Goal: Communication & Community: Answer question/provide support

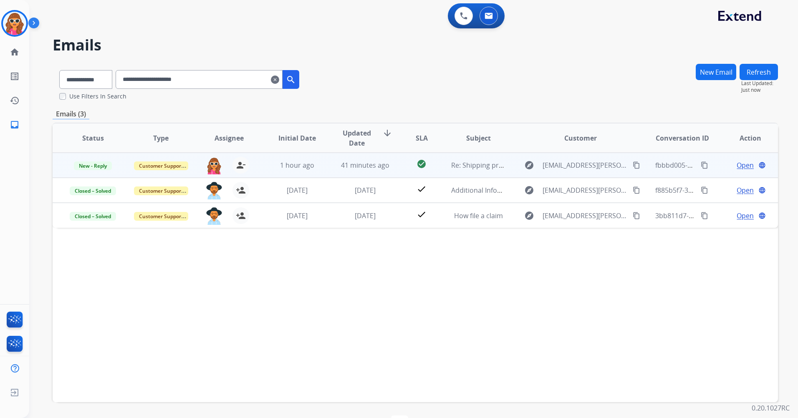
click at [746, 168] on span "Open" at bounding box center [745, 165] width 17 height 10
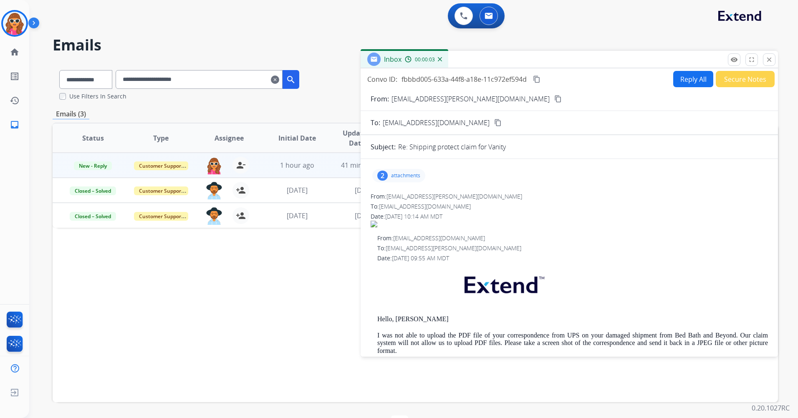
click at [404, 177] on p "attachments" at bounding box center [405, 175] width 29 height 7
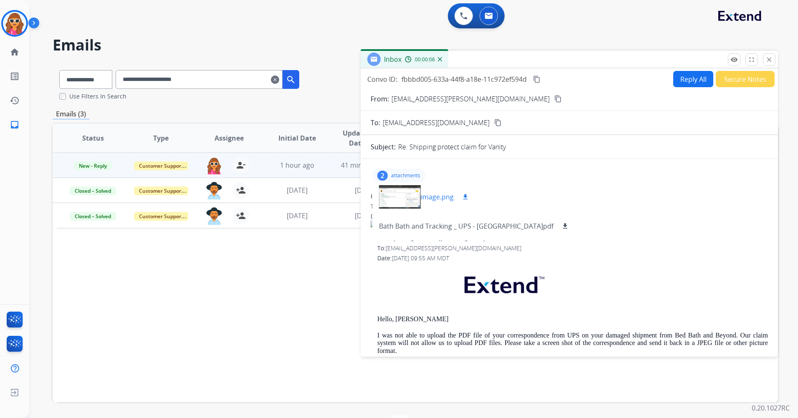
click at [392, 197] on div at bounding box center [400, 197] width 42 height 29
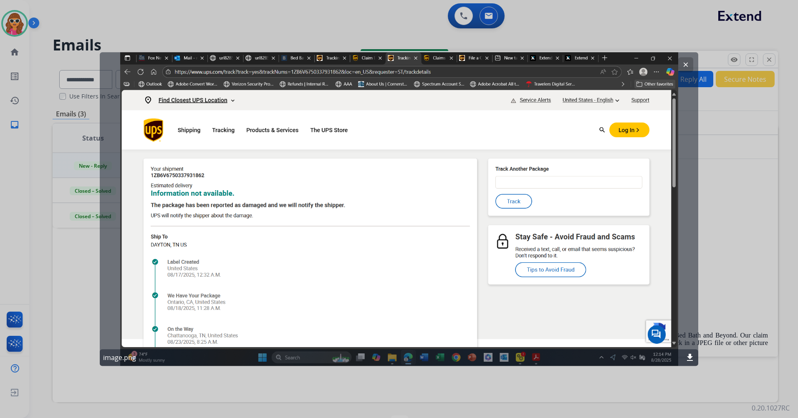
click at [264, 278] on div "clear image.png download" at bounding box center [399, 209] width 599 height 314
click at [671, 57] on div "clear image.png download" at bounding box center [399, 209] width 599 height 314
click at [672, 58] on div "clear image.png download" at bounding box center [399, 209] width 599 height 314
click at [673, 57] on div "clear image.png download" at bounding box center [399, 209] width 599 height 314
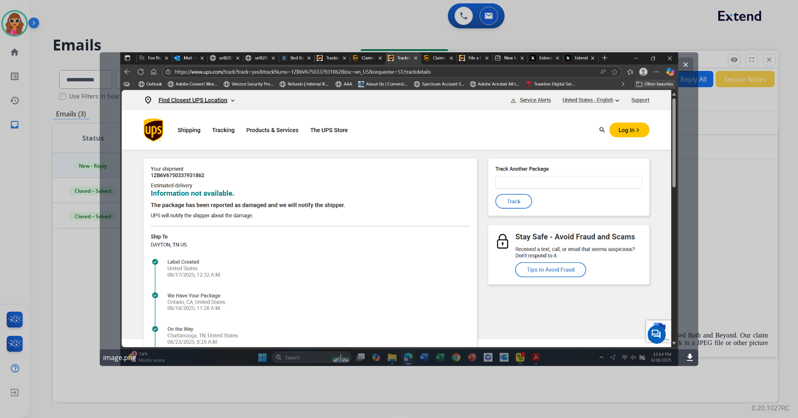
click at [686, 64] on mat-icon "clear" at bounding box center [686, 65] width 8 height 8
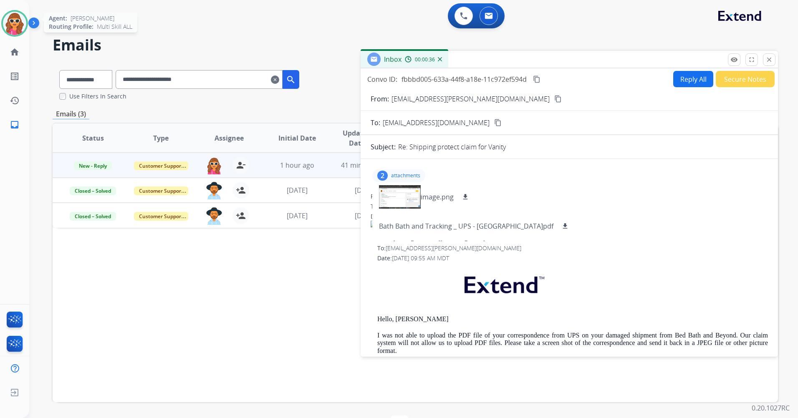
click at [22, 25] on img at bounding box center [14, 23] width 23 height 23
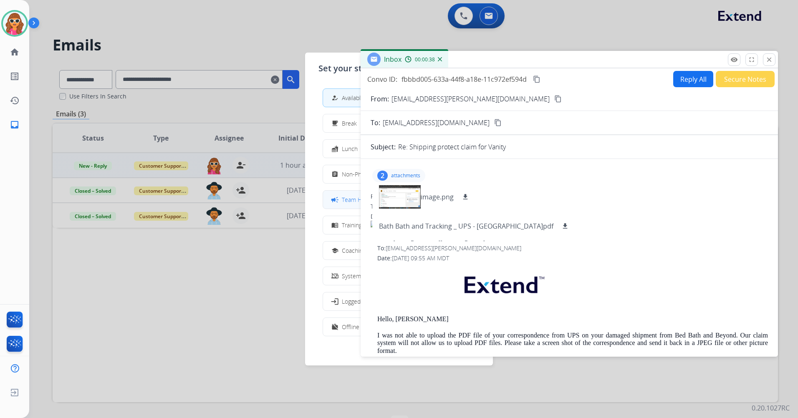
click at [347, 204] on span "Team Huddle" at bounding box center [359, 199] width 35 height 9
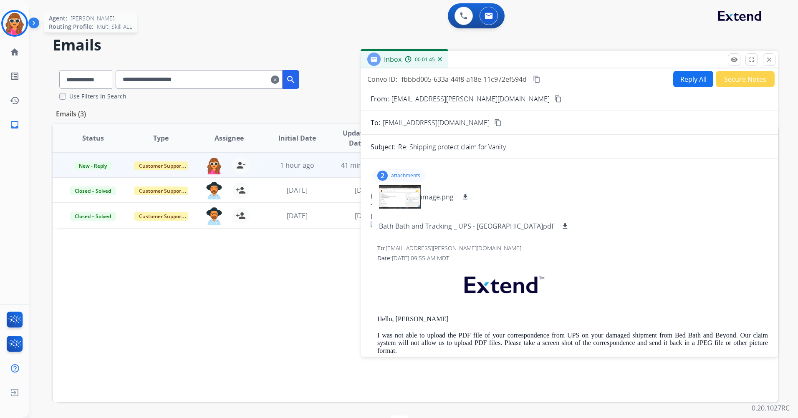
click at [19, 25] on img at bounding box center [14, 23] width 23 height 23
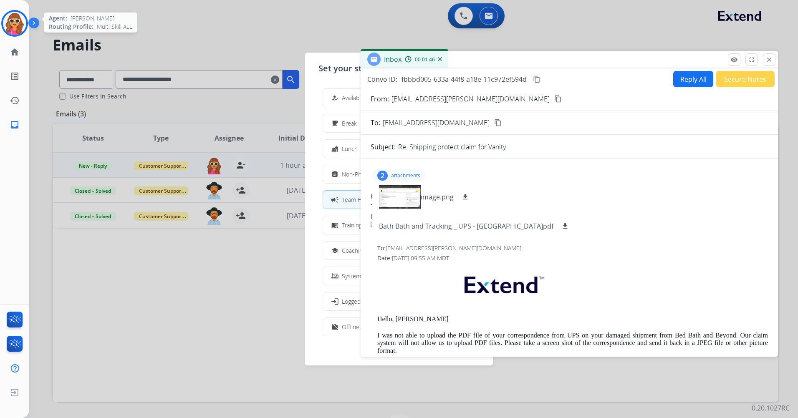
click at [19, 25] on img at bounding box center [14, 23] width 23 height 23
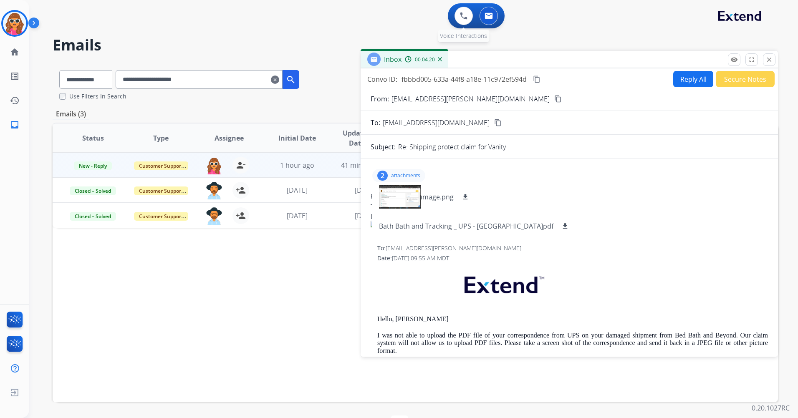
drag, startPoint x: 609, startPoint y: 218, endPoint x: 452, endPoint y: 7, distance: 263.2
click at [610, 217] on div "Date: [DATE] 10:14 AM MDT" at bounding box center [570, 217] width 398 height 8
click at [683, 82] on button "Reply All" at bounding box center [694, 79] width 40 height 16
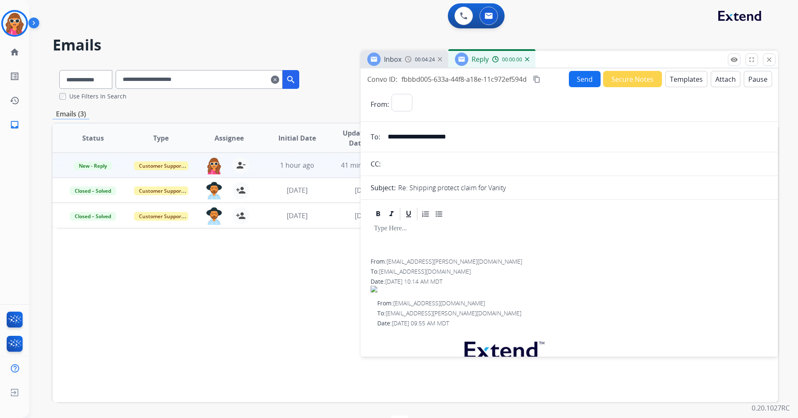
select select "**********"
click at [677, 83] on button "Templates" at bounding box center [687, 79] width 42 height 16
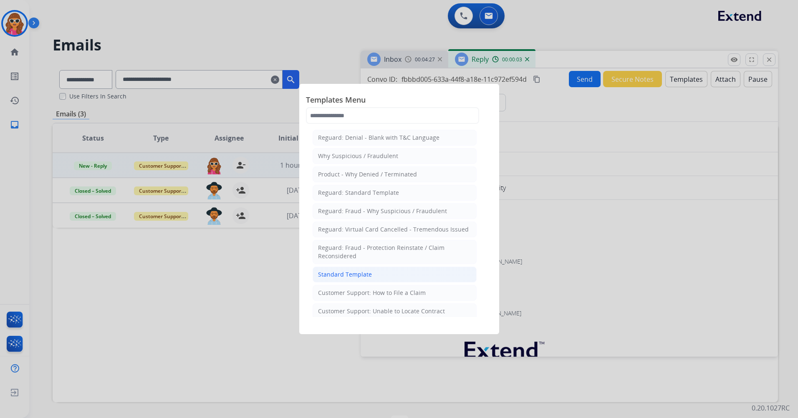
click at [356, 277] on div "Standard Template" at bounding box center [345, 275] width 54 height 8
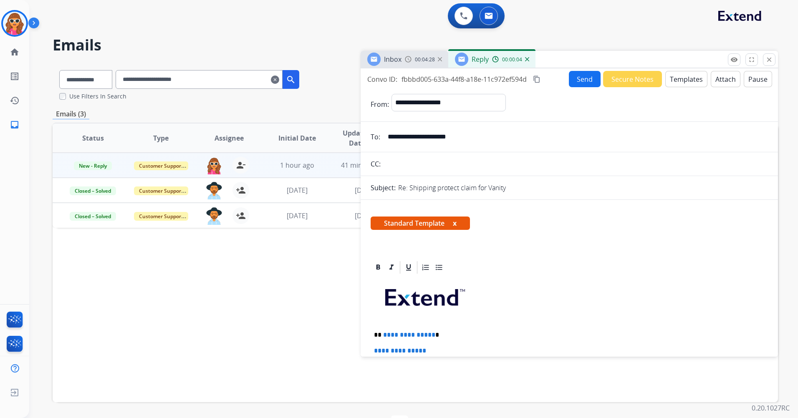
click at [601, 271] on div at bounding box center [570, 267] width 398 height 15
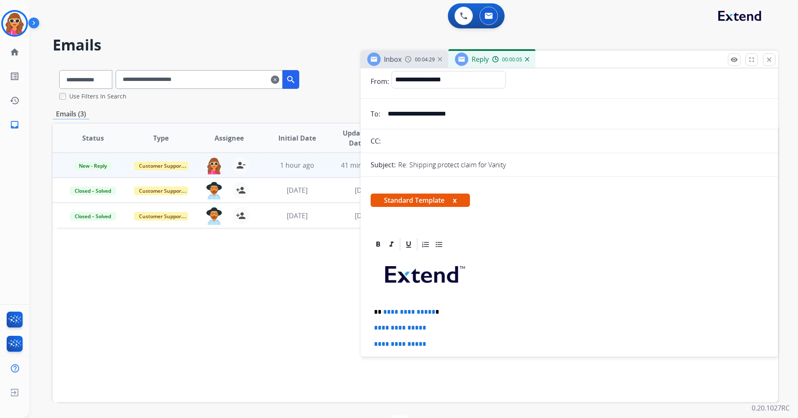
scroll to position [42, 0]
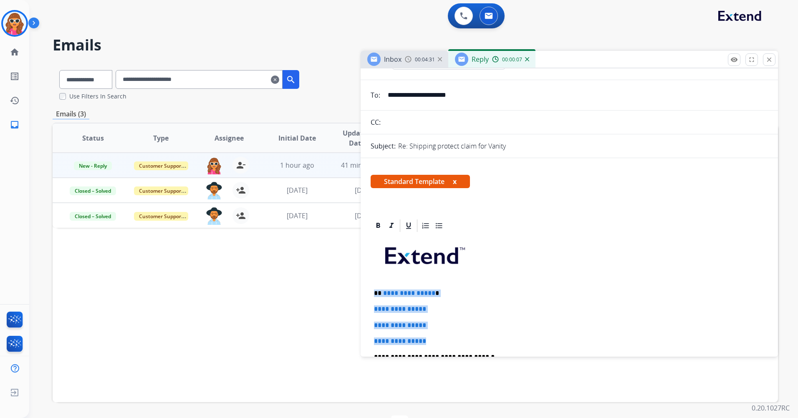
drag, startPoint x: 432, startPoint y: 345, endPoint x: 372, endPoint y: 292, distance: 79.9
click at [372, 292] on div "**********" at bounding box center [570, 376] width 398 height 287
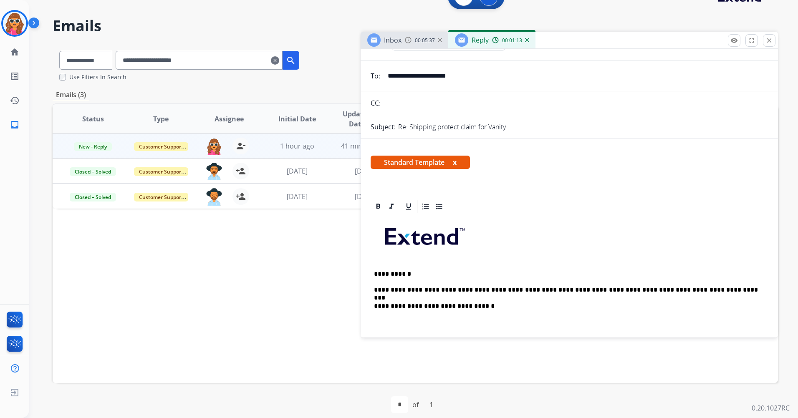
scroll to position [28, 0]
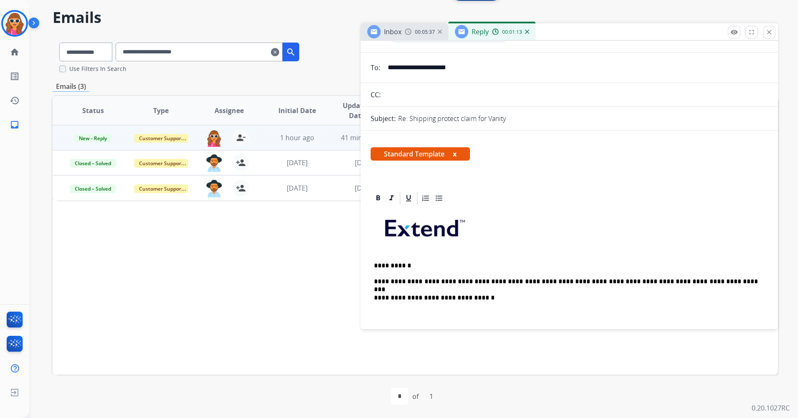
click at [504, 298] on p "**********" at bounding box center [566, 298] width 384 height 8
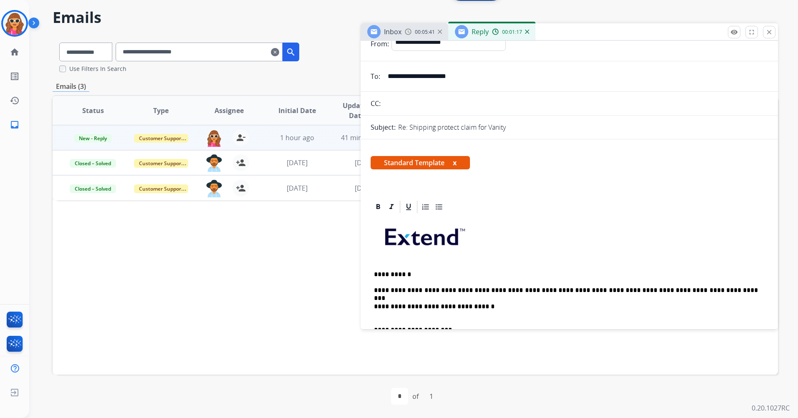
scroll to position [0, 0]
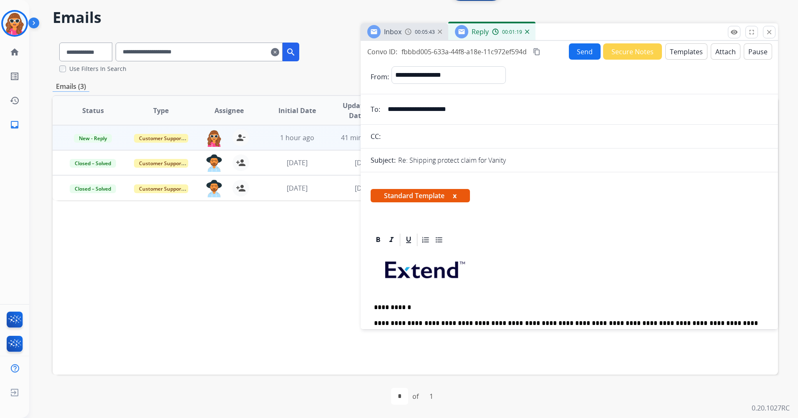
click at [578, 53] on button "Send" at bounding box center [585, 51] width 32 height 16
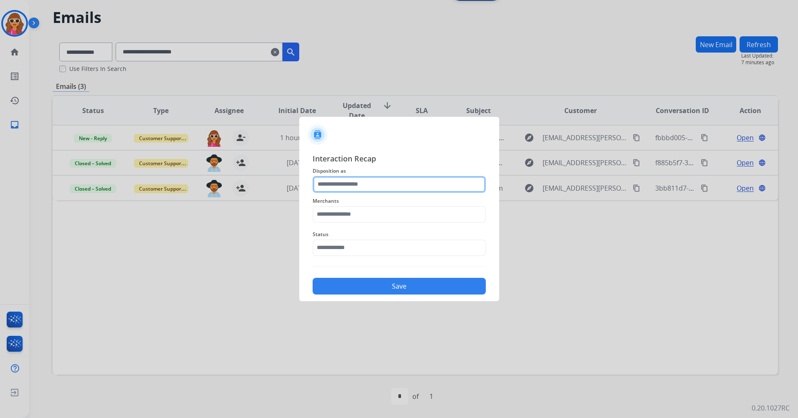
click at [395, 182] on input "text" at bounding box center [399, 184] width 173 height 17
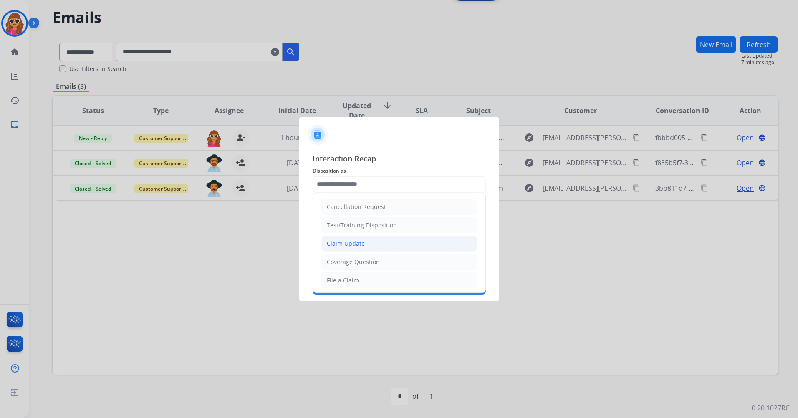
click at [353, 243] on div "Claim Update" at bounding box center [346, 244] width 38 height 8
type input "**********"
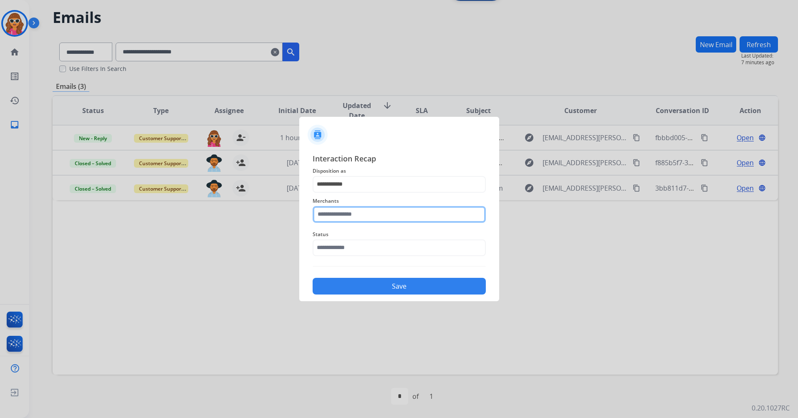
click at [375, 217] on input "text" at bounding box center [399, 214] width 173 height 17
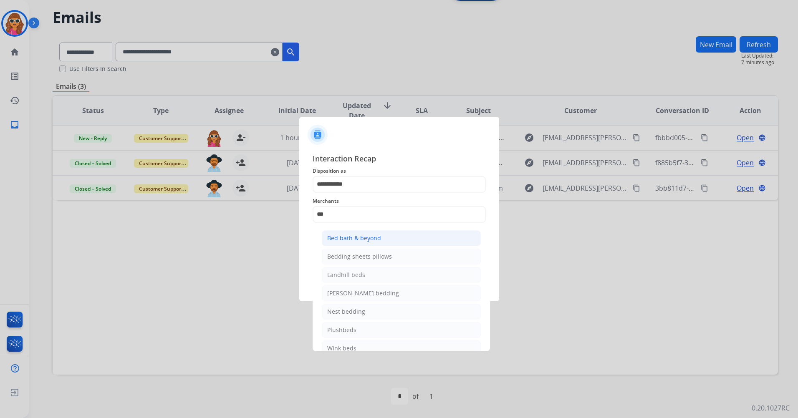
click at [362, 241] on div "Bed bath & beyond" at bounding box center [354, 238] width 54 height 8
type input "**********"
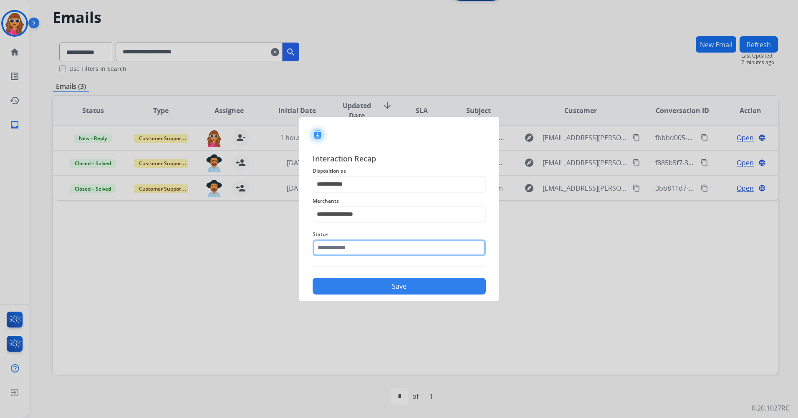
click at [342, 246] on input "text" at bounding box center [399, 248] width 173 height 17
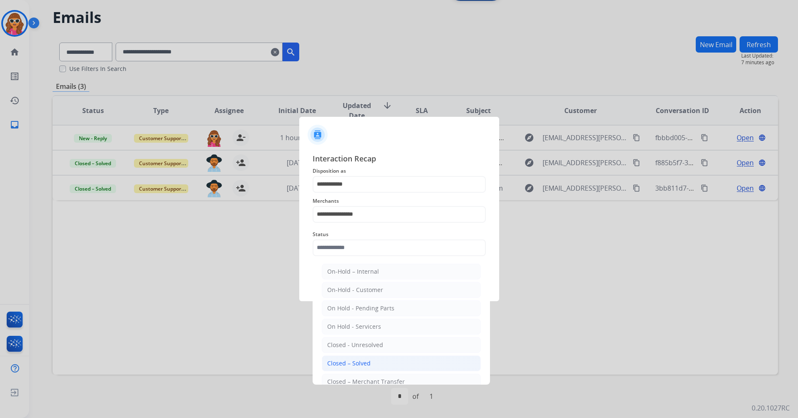
click at [344, 365] on div "Closed – Solved" at bounding box center [348, 364] width 43 height 8
type input "**********"
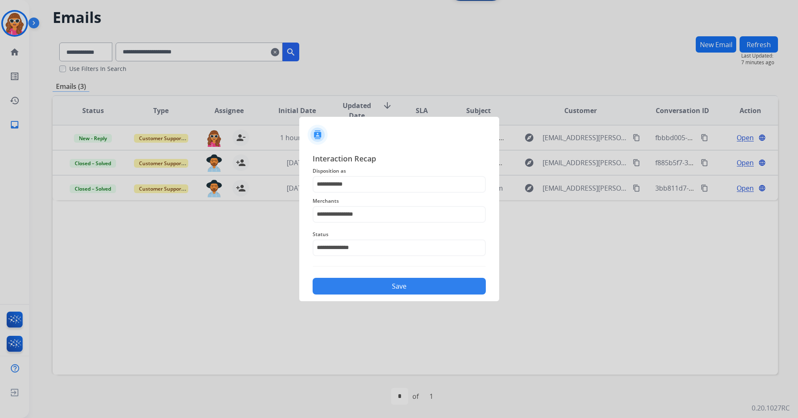
click at [418, 288] on button "Save" at bounding box center [399, 286] width 173 height 17
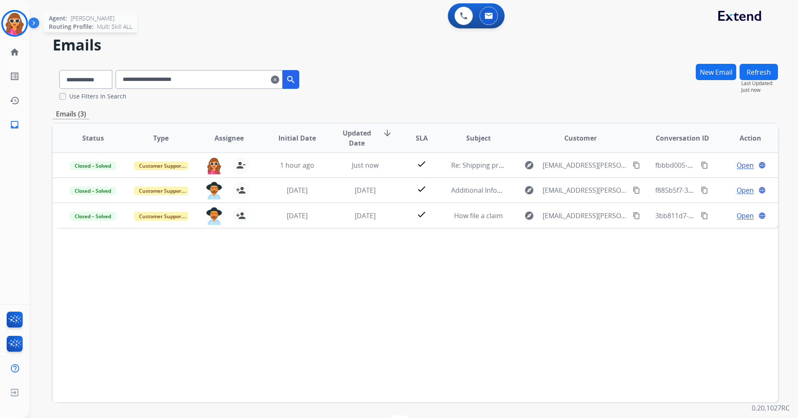
click at [7, 27] on img at bounding box center [14, 23] width 23 height 23
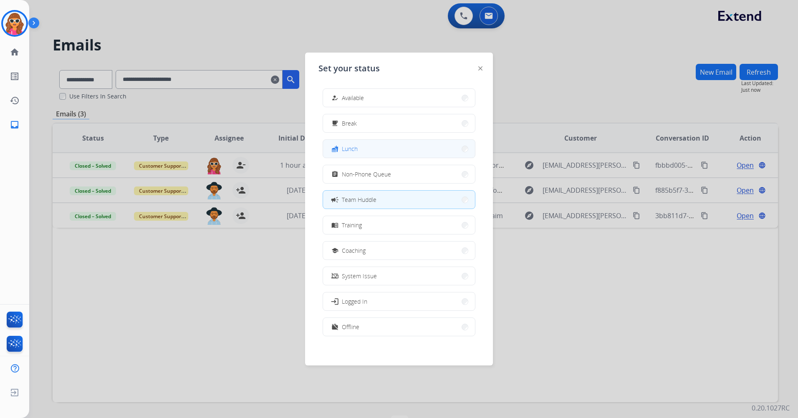
click at [360, 144] on button "fastfood Lunch" at bounding box center [399, 149] width 152 height 18
